Goal: Find specific page/section: Find specific page/section

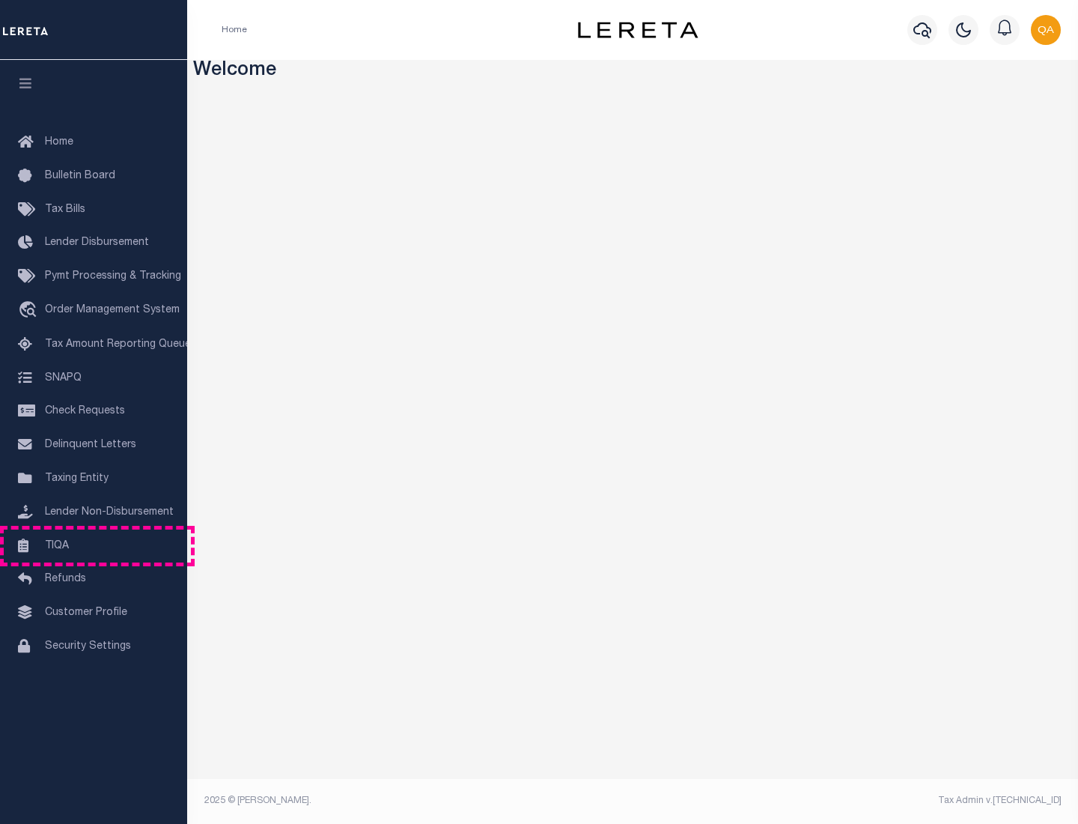
click at [94, 545] on link "TIQA" at bounding box center [93, 546] width 187 height 34
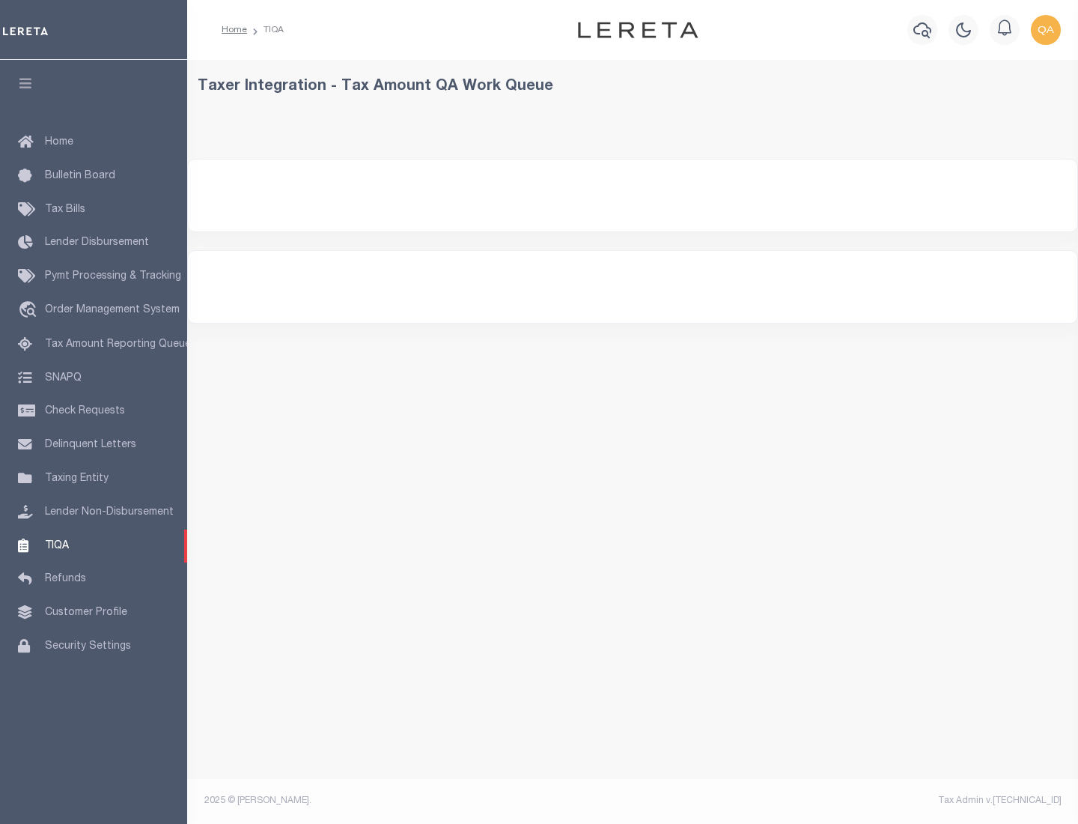
select select "200"
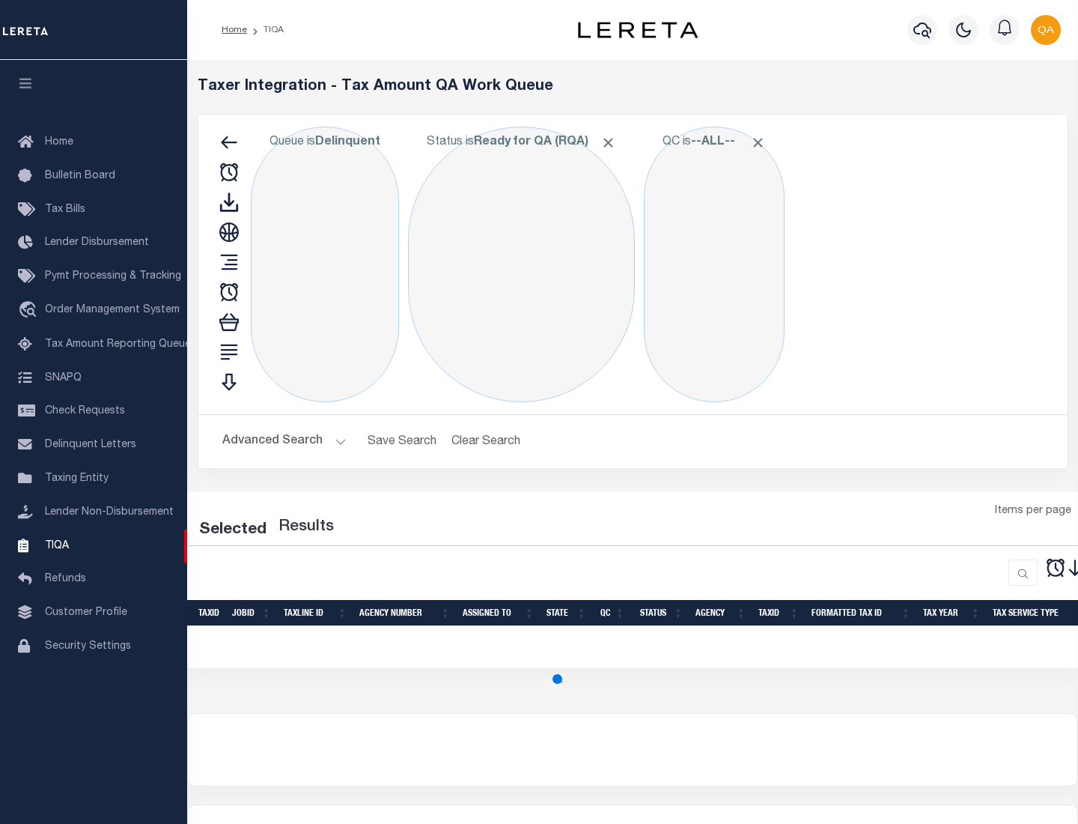
select select "200"
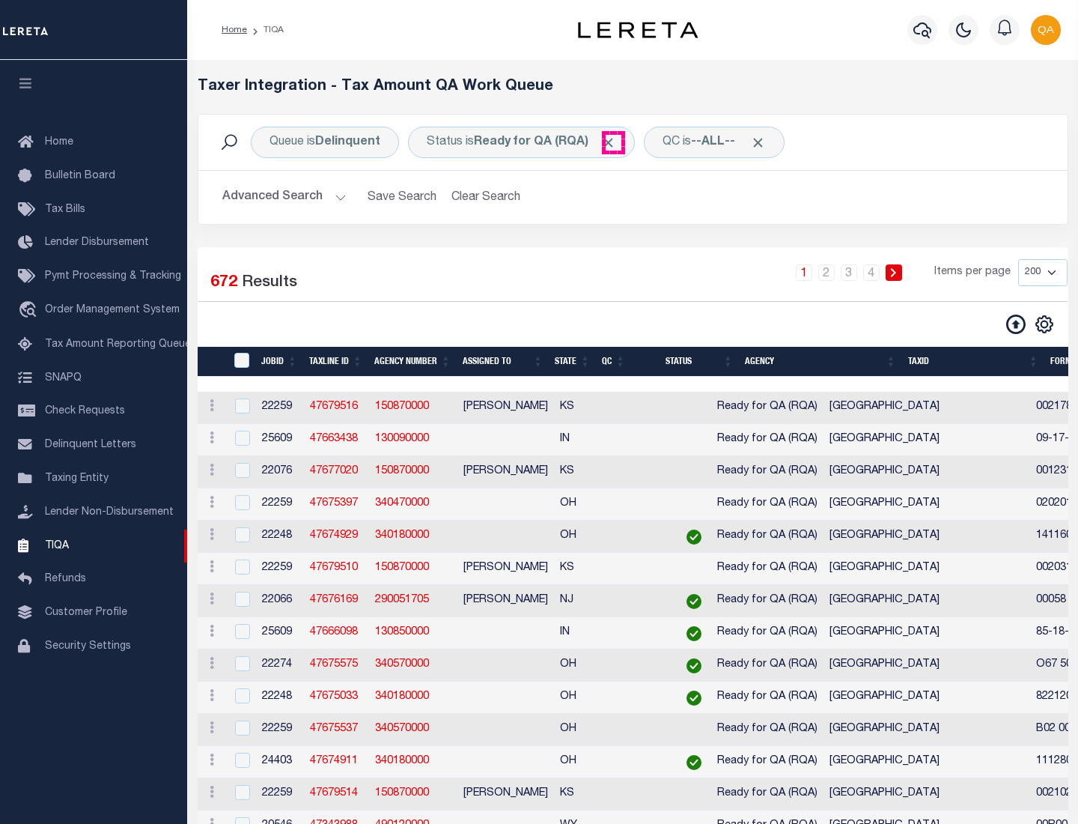
click at [613, 142] on span "Click to Remove" at bounding box center [608, 143] width 16 height 16
